Goal: Task Accomplishment & Management: Use online tool/utility

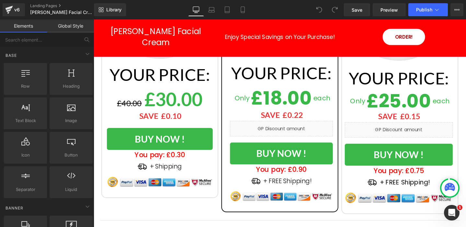
scroll to position [2238, 0]
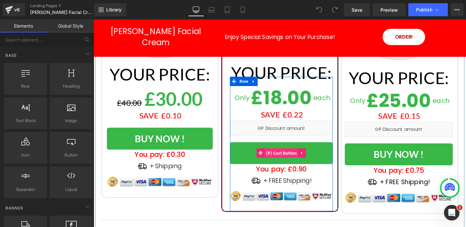
click at [279, 155] on span "(P) Cart Button" at bounding box center [292, 160] width 36 height 10
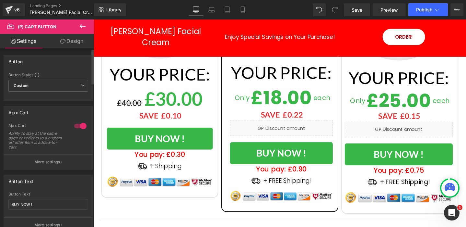
click at [44, 158] on button "More settings" at bounding box center [48, 161] width 89 height 15
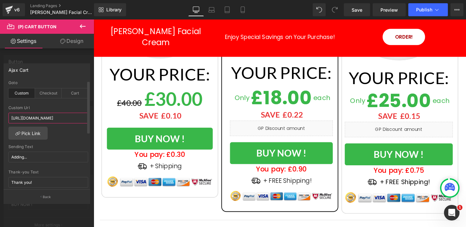
click at [47, 117] on input "https://salibuy.myshopify.com/cart/49228026216771:5" at bounding box center [48, 117] width 80 height 11
click at [46, 117] on input "https://salibuy.myshopify.com/cart/49228026216771:5" at bounding box center [48, 117] width 80 height 11
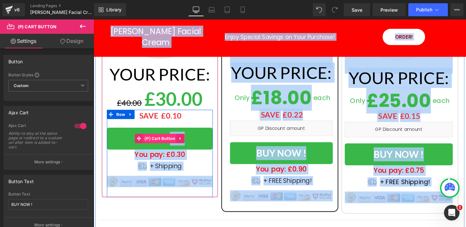
click at [167, 140] on span "(P) Cart Button" at bounding box center [164, 145] width 36 height 10
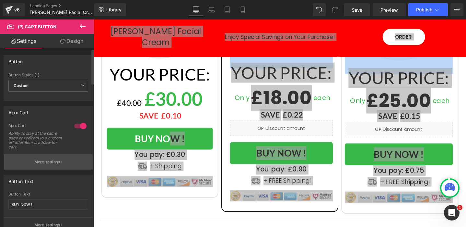
click at [51, 160] on p "More settings" at bounding box center [47, 162] width 26 height 6
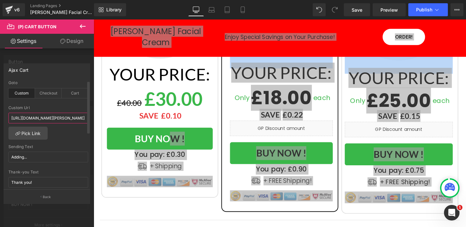
click at [62, 118] on input "https://salibazar.com/pages/berry-facial-cream-upsell-x1" at bounding box center [48, 117] width 80 height 11
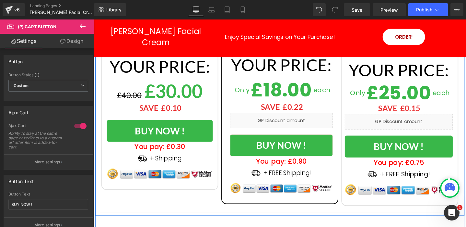
scroll to position [2246, 0]
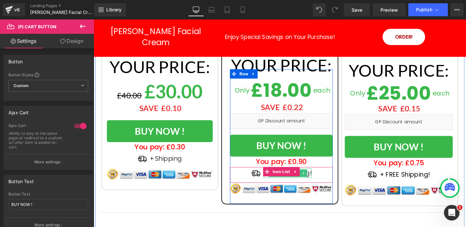
click at [321, 176] on p "+ FREE Shipping!" at bounding box center [298, 181] width 51 height 10
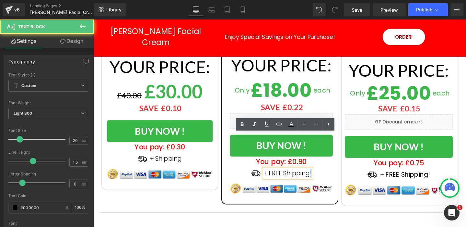
click at [321, 176] on p "+ FREE Shipping!" at bounding box center [298, 181] width 51 height 10
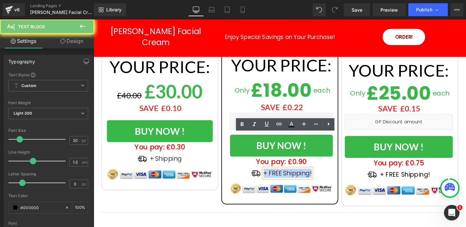
click at [321, 176] on p "+ FREE Shipping!" at bounding box center [298, 181] width 51 height 10
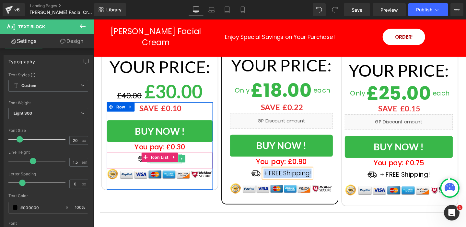
click at [180, 162] on link at bounding box center [180, 166] width 7 height 8
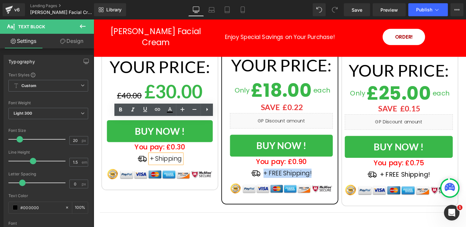
click at [175, 161] on p "+ Shipping" at bounding box center [170, 166] width 34 height 10
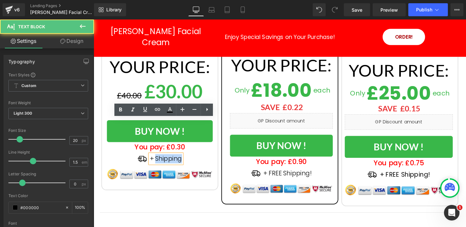
click at [175, 161] on p "+ Shipping" at bounding box center [170, 166] width 34 height 10
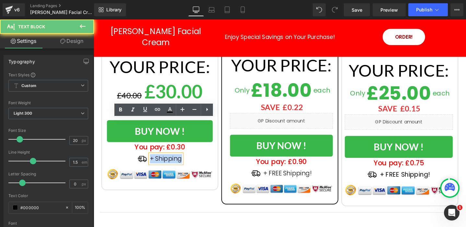
click at [175, 161] on p "+ Shipping" at bounding box center [170, 166] width 34 height 10
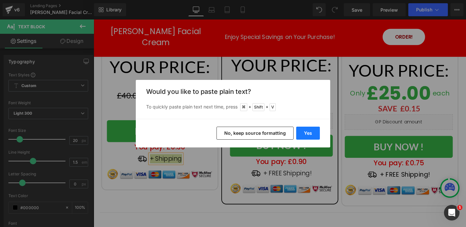
click at [306, 133] on button "Yes" at bounding box center [308, 132] width 24 height 13
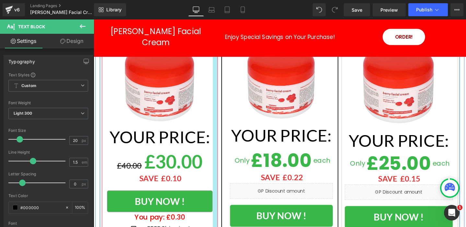
scroll to position [2181, 0]
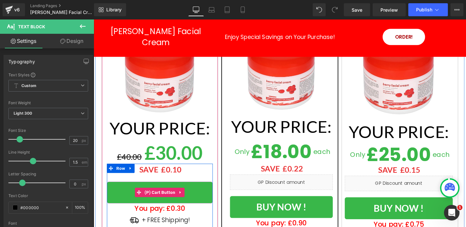
click at [125, 190] on button "BUY NOW !" at bounding box center [163, 201] width 111 height 23
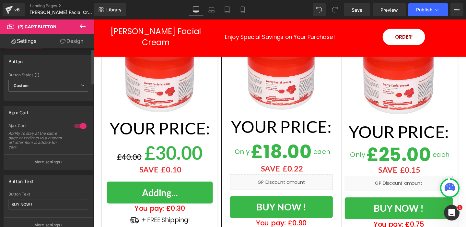
click at [50, 161] on p "More settings" at bounding box center [47, 162] width 26 height 6
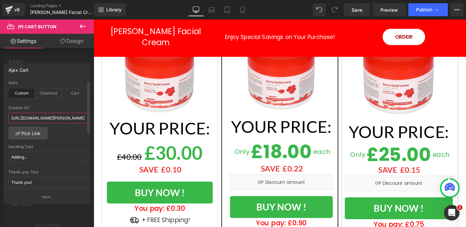
click at [55, 118] on input "https://salibazar.com/pages/berry-facial-cream-upsell-x1" at bounding box center [48, 117] width 80 height 11
paste input "uy.myshopify.com/cart/49228026118467:"
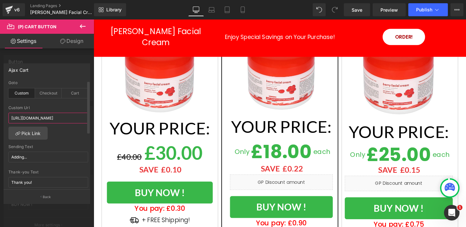
type input "https://salibuy.myshopify.com/cart/49228026118467:1"
click at [66, 105] on div at bounding box center [48, 103] width 80 height 4
click at [360, 11] on span "Save" at bounding box center [357, 9] width 11 height 7
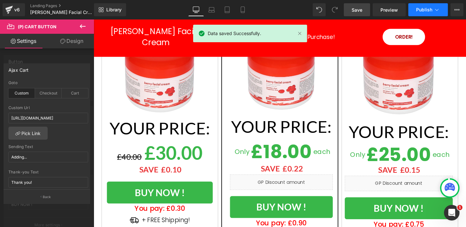
click at [431, 8] on span "Publish" at bounding box center [424, 9] width 16 height 5
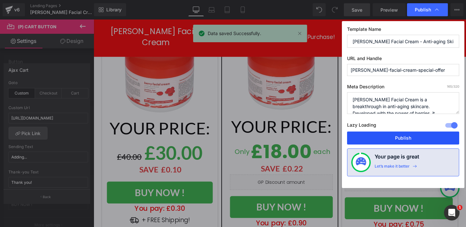
drag, startPoint x: 408, startPoint y: 135, endPoint x: 311, endPoint y: 83, distance: 110.2
click at [408, 135] on button "Publish" at bounding box center [403, 137] width 112 height 13
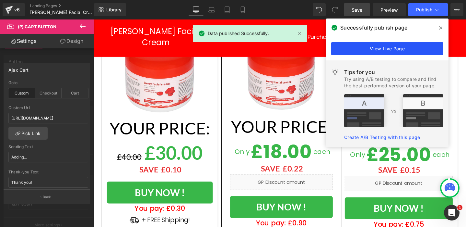
click at [397, 49] on link "View Live Page" at bounding box center [387, 48] width 112 height 13
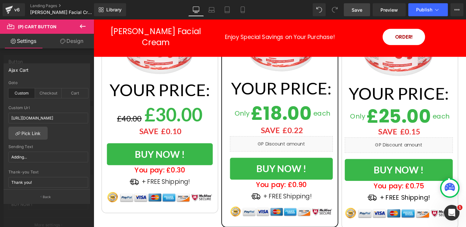
scroll to position [2226, 0]
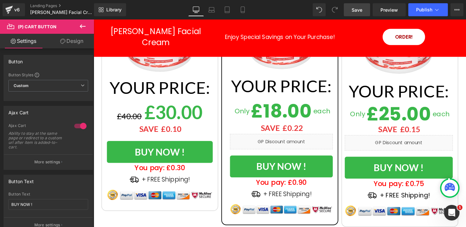
click at [288, 196] on div "Image + FREE Shipping! Text Block Icon List" at bounding box center [291, 204] width 108 height 17
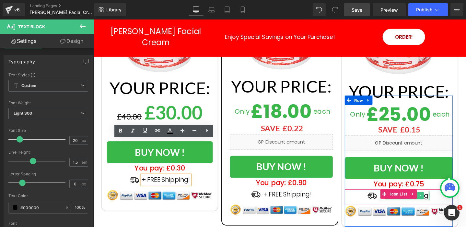
click at [446, 200] on div "+ FREE Shipping! Text Block" at bounding box center [421, 205] width 53 height 10
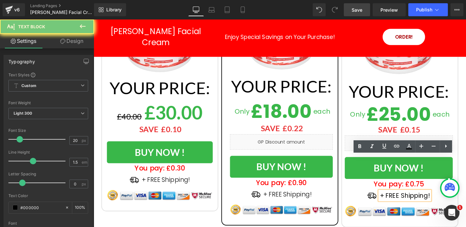
click at [444, 200] on b "+ FREE Shipping!" at bounding box center [421, 204] width 53 height 9
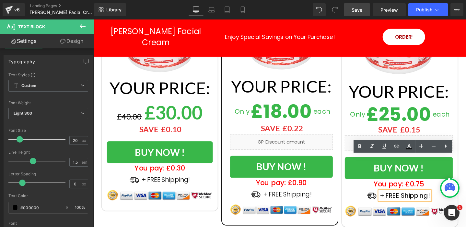
click at [423, 200] on b "+ FREE Shipping!" at bounding box center [421, 204] width 53 height 9
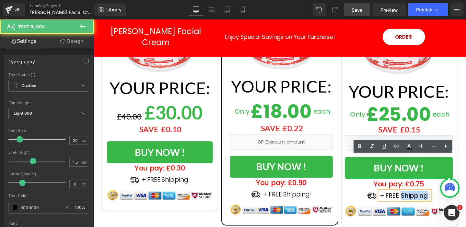
click at [423, 200] on b "+ FREE Shipping!" at bounding box center [421, 204] width 53 height 9
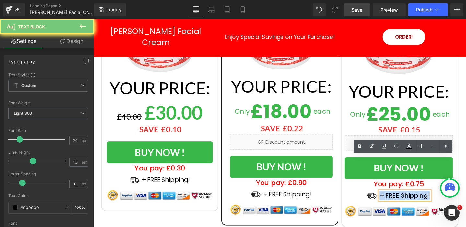
click at [423, 200] on b "+ FREE Shipping!" at bounding box center [421, 204] width 53 height 9
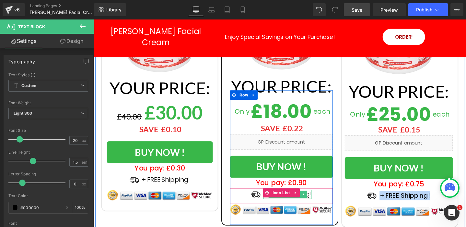
click at [317, 199] on link at bounding box center [315, 203] width 7 height 8
click at [314, 206] on div at bounding box center [298, 207] width 51 height 2
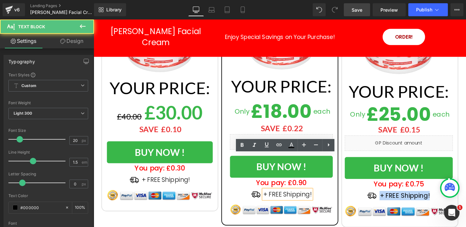
click at [313, 198] on p "+ FREE Shipping!" at bounding box center [298, 203] width 51 height 10
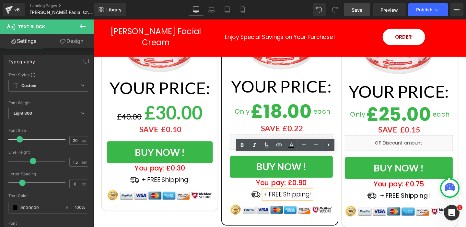
click at [311, 198] on p "+ FREE Shipping!" at bounding box center [298, 203] width 51 height 10
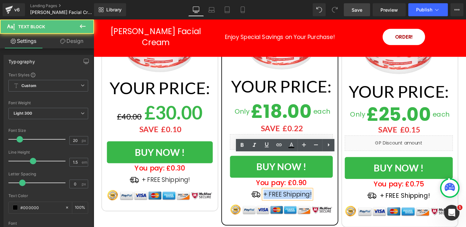
click at [311, 198] on p "+ FREE Shipping!" at bounding box center [298, 203] width 51 height 10
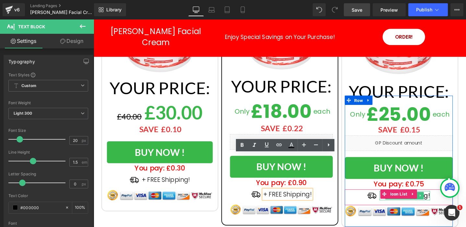
click at [445, 200] on b "+ FREE Shipping!" at bounding box center [421, 204] width 53 height 9
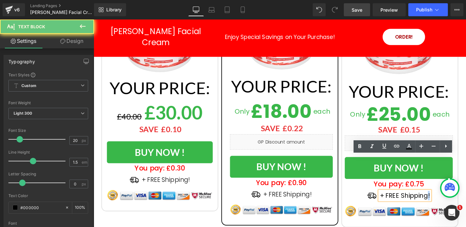
click at [445, 200] on b "+ FREE Shipping!" at bounding box center [421, 204] width 53 height 9
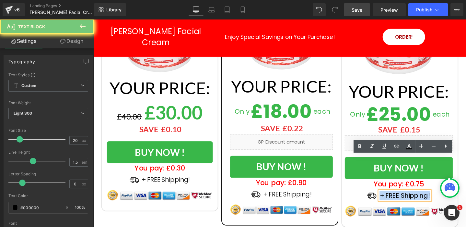
click at [445, 200] on b "+ FREE Shipping!" at bounding box center [421, 204] width 53 height 9
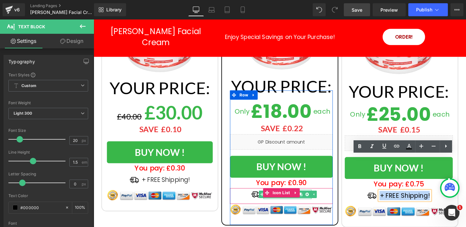
click at [322, 199] on link at bounding box center [325, 203] width 7 height 8
click at [321, 198] on p "+ FREE Shipping!" at bounding box center [298, 203] width 51 height 10
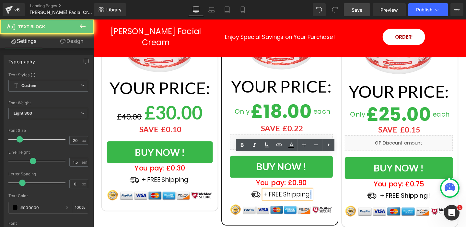
click at [321, 198] on p "+ FREE Shipping!" at bounding box center [298, 203] width 51 height 10
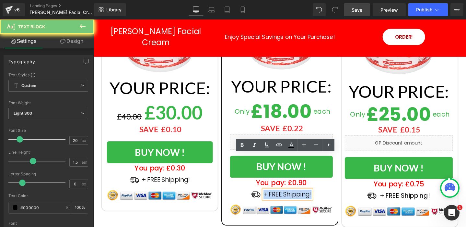
copy p "+ FREE Shipping!"
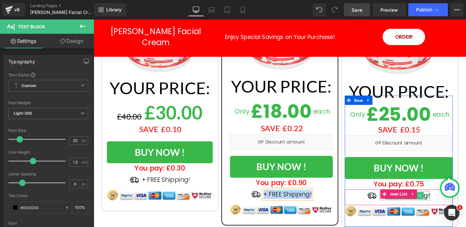
click at [444, 200] on b "+ FREE Shipping!" at bounding box center [421, 204] width 53 height 9
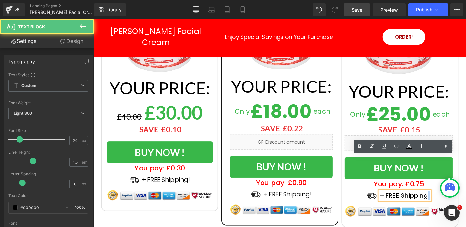
click at [444, 200] on b "+ FREE Shipping!" at bounding box center [421, 204] width 53 height 9
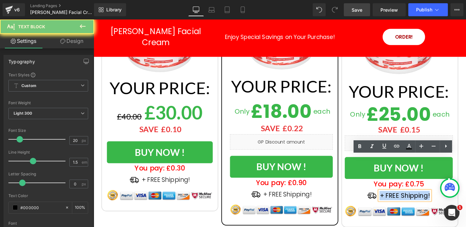
click at [444, 200] on b "+ FREE Shipping!" at bounding box center [421, 204] width 53 height 9
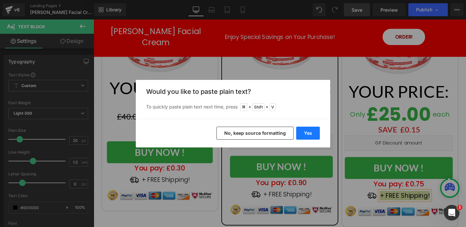
drag, startPoint x: 308, startPoint y: 133, endPoint x: 226, endPoint y: 120, distance: 83.1
click at [308, 133] on button "Yes" at bounding box center [308, 132] width 24 height 13
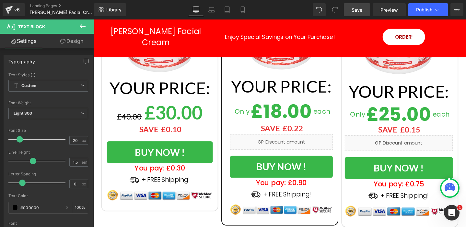
drag, startPoint x: 366, startPoint y: 8, endPoint x: 291, endPoint y: 3, distance: 74.7
click at [366, 8] on link "Save" at bounding box center [357, 9] width 26 height 13
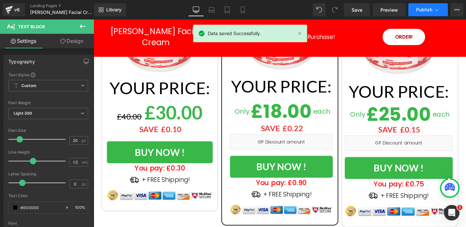
click at [437, 11] on icon at bounding box center [437, 9] width 6 height 6
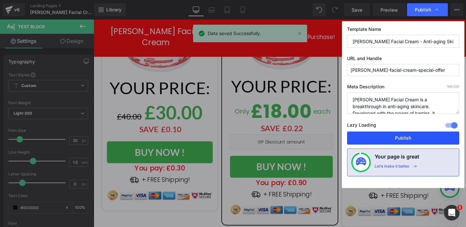
click at [405, 138] on button "Publish" at bounding box center [403, 137] width 112 height 13
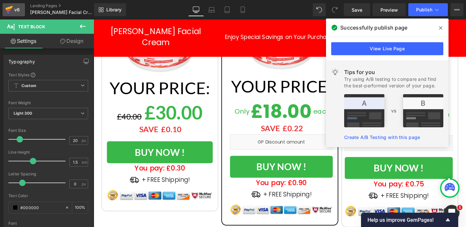
click at [10, 9] on icon at bounding box center [8, 10] width 5 height 3
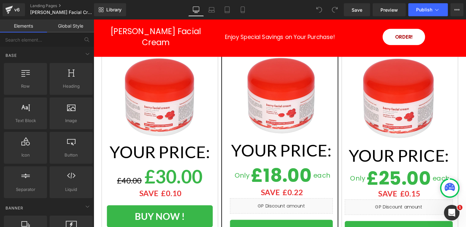
scroll to position [2158, 0]
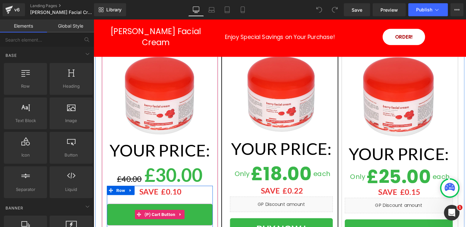
click at [206, 213] on button "BUY NOW !" at bounding box center [163, 224] width 111 height 23
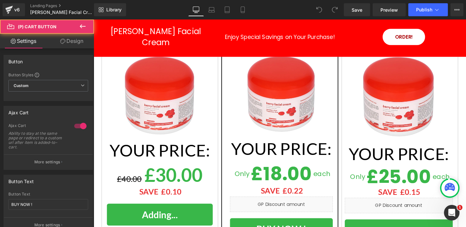
click at [49, 160] on p "More settings" at bounding box center [47, 162] width 26 height 6
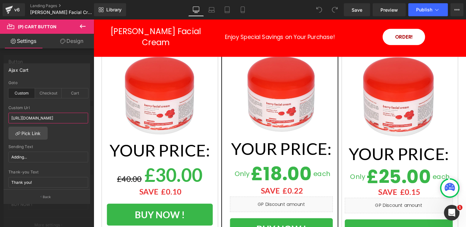
scroll to position [0, 29]
drag, startPoint x: 147, startPoint y: 136, endPoint x: 94, endPoint y: 124, distance: 54.2
click at [65, 117] on input "https://salibuy.myshopify.com/cart/49228026118467:1" at bounding box center [48, 117] width 80 height 11
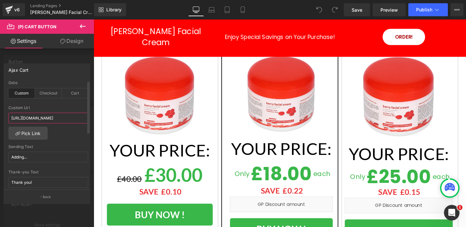
paste input "d3falsrv0nfs739hprvg"
click at [59, 104] on div "custom Goto Custom Checkout Cart https://salibuy.myshopify.com/cart/49228026118…" at bounding box center [48, 134] width 89 height 109
paste input "https://salibazar.com/pages/berry-facial-cream-upsell-x1"
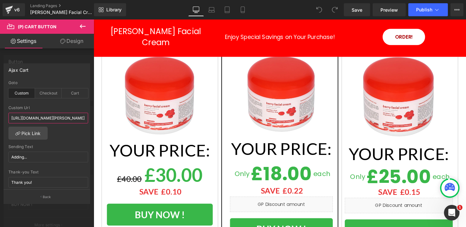
type input "https://salibazar.com/pages/berry-facial-cream-upsell-x1"
click at [75, 75] on div "Ajax Cart" at bounding box center [47, 70] width 86 height 12
drag, startPoint x: 356, startPoint y: 11, endPoint x: 338, endPoint y: 2, distance: 20.0
click at [356, 11] on span "Save" at bounding box center [357, 9] width 11 height 7
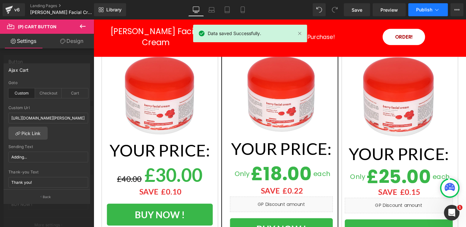
click at [435, 9] on icon at bounding box center [437, 9] width 6 height 6
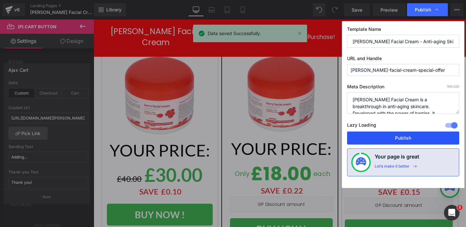
click at [404, 138] on button "Publish" at bounding box center [403, 137] width 112 height 13
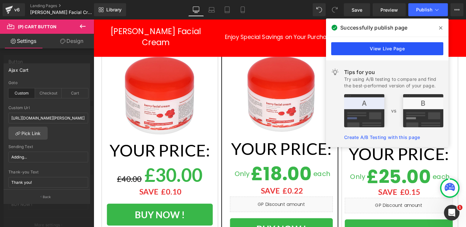
click at [382, 47] on link "View Live Page" at bounding box center [387, 48] width 112 height 13
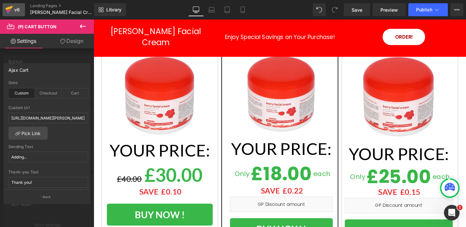
click at [13, 9] on div "v6" at bounding box center [17, 10] width 8 height 8
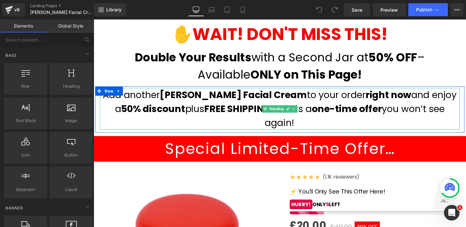
click at [160, 114] on h1 "Add another [PERSON_NAME] Facial Cream to your order right now and enjoy a 50% …" at bounding box center [289, 113] width 379 height 44
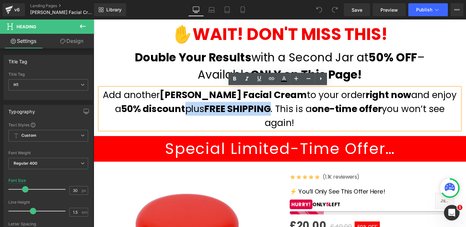
drag, startPoint x: 155, startPoint y: 115, endPoint x: 247, endPoint y: 116, distance: 92.7
click at [248, 116] on h1 "Add another [PERSON_NAME] Facial Cream to your order right now and enjoy a 50% …" at bounding box center [289, 113] width 379 height 44
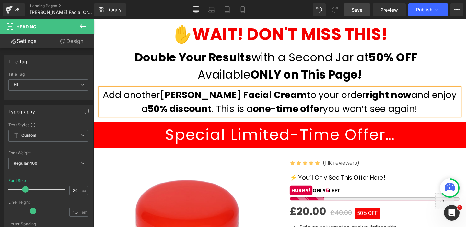
click at [357, 10] on span "Save" at bounding box center [357, 9] width 11 height 7
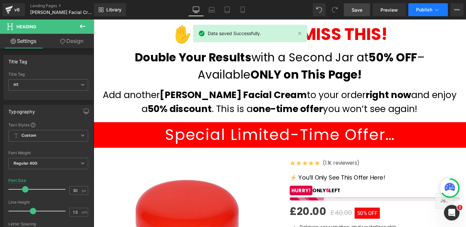
click at [430, 7] on span "Publish" at bounding box center [424, 9] width 16 height 5
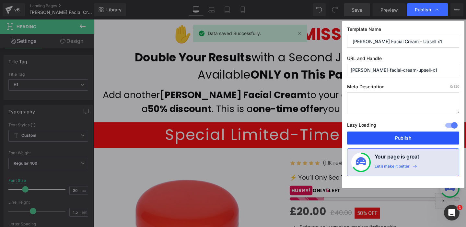
drag, startPoint x: 394, startPoint y: 136, endPoint x: 317, endPoint y: 119, distance: 78.5
click at [394, 136] on button "Publish" at bounding box center [403, 137] width 112 height 13
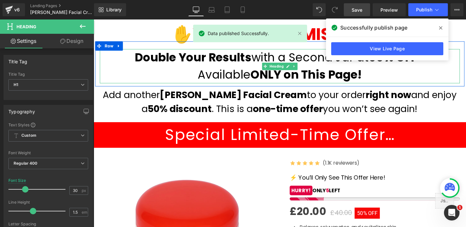
click at [379, 78] on h1 "Double Your Results with a Second Jar at 50% OFF – Available ONLY on This Page!" at bounding box center [289, 69] width 379 height 36
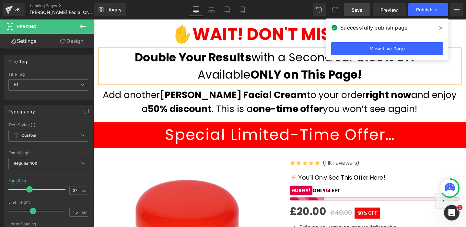
click at [441, 28] on icon at bounding box center [440, 27] width 3 height 5
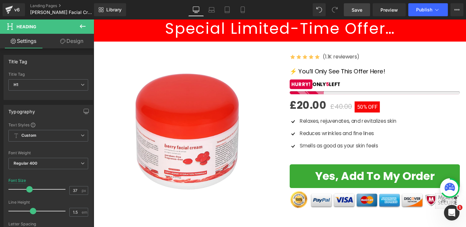
scroll to position [112, 0]
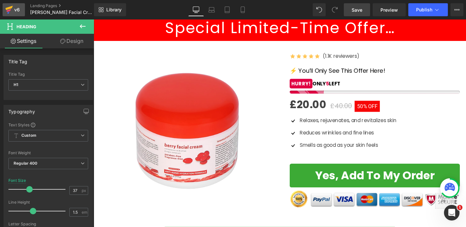
click at [12, 10] on icon at bounding box center [9, 10] width 8 height 16
